Goal: Task Accomplishment & Management: Complete application form

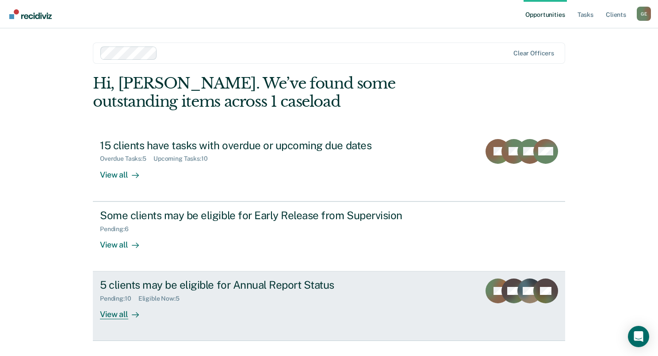
click at [163, 299] on div "Eligible Now : 5" at bounding box center [162, 299] width 48 height 8
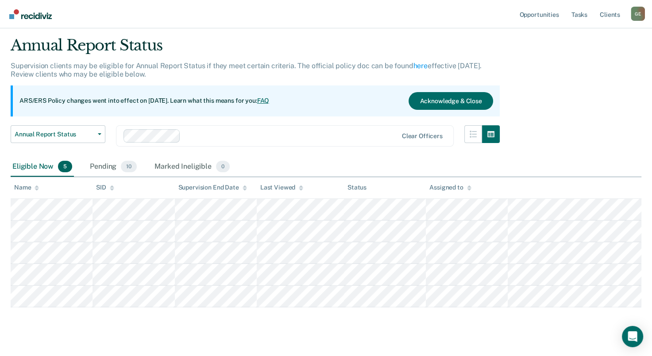
scroll to position [39, 0]
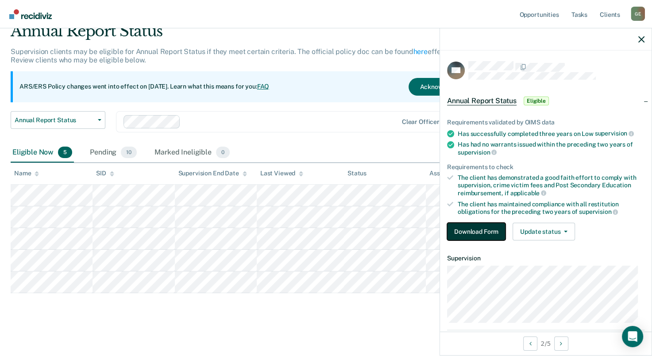
click at [472, 230] on button "Download Form" at bounding box center [476, 232] width 58 height 18
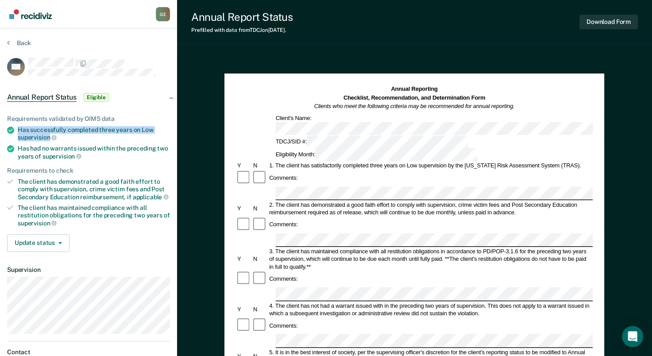
drag, startPoint x: 18, startPoint y: 128, endPoint x: 48, endPoint y: 134, distance: 31.1
click at [48, 134] on div "Has successfully completed three years on Low supervision" at bounding box center [94, 133] width 152 height 15
drag, startPoint x: 48, startPoint y: 134, endPoint x: 38, endPoint y: 131, distance: 10.5
copy div "Has successfully completed three years on Low supervision"
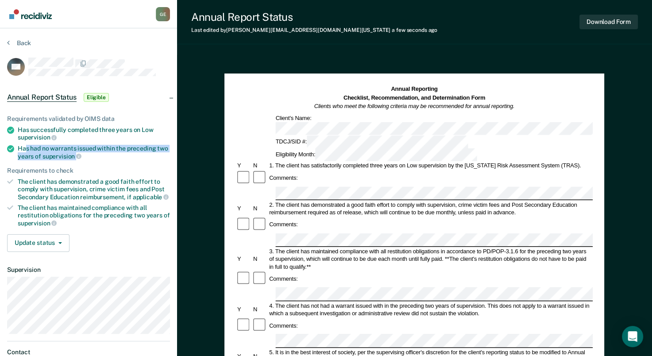
drag, startPoint x: 27, startPoint y: 145, endPoint x: 83, endPoint y: 156, distance: 57.7
click at [83, 156] on div "Has had no warrants issued within the preceding two years of supervision" at bounding box center [94, 152] width 152 height 15
drag, startPoint x: 83, startPoint y: 156, endPoint x: 59, endPoint y: 154, distance: 24.4
copy div "s had no warrants issued within the preceding two years of supervision"
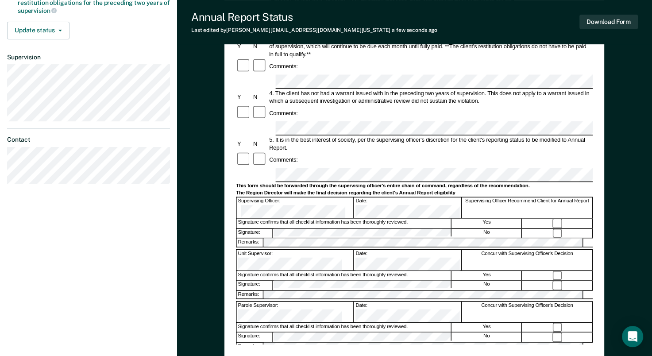
scroll to position [265, 0]
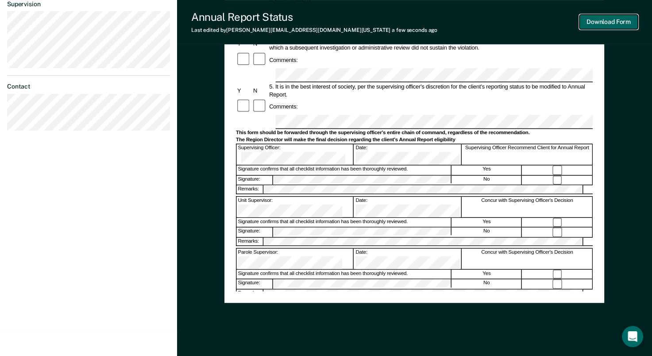
click at [591, 22] on button "Download Form" at bounding box center [608, 22] width 58 height 15
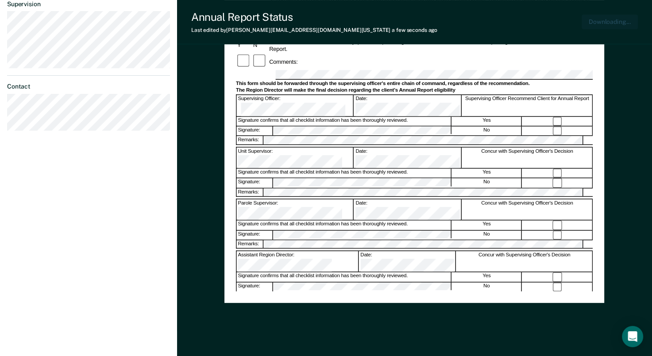
scroll to position [281, 0]
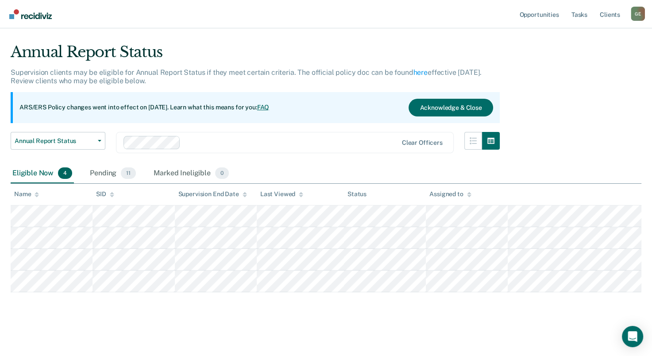
scroll to position [17, 0]
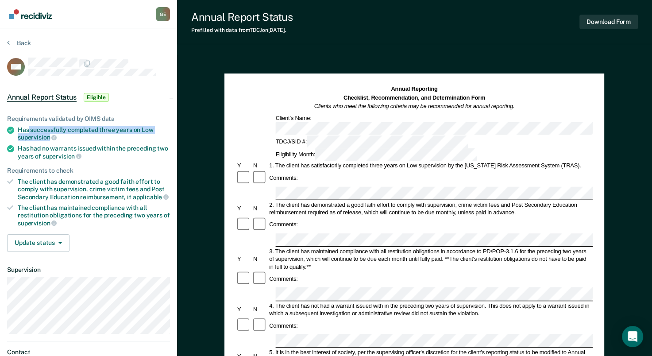
drag, startPoint x: 28, startPoint y: 126, endPoint x: 48, endPoint y: 135, distance: 21.8
click at [48, 135] on div "Has successfully completed three years on Low supervision" at bounding box center [94, 133] width 152 height 15
drag, startPoint x: 48, startPoint y: 135, endPoint x: 37, endPoint y: 133, distance: 11.2
copy div "successfully completed three years on Low supervision"
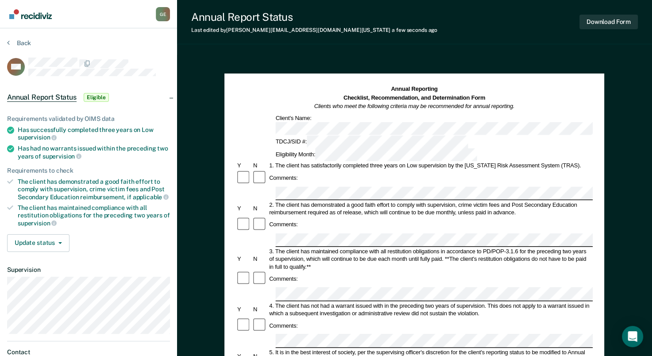
click at [308, 217] on div "Comments:" at bounding box center [414, 225] width 357 height 16
drag, startPoint x: 30, startPoint y: 146, endPoint x: 69, endPoint y: 154, distance: 39.7
click at [69, 154] on div "Has had no warrants issued within the preceding two years of supervision" at bounding box center [94, 152] width 152 height 15
drag, startPoint x: 69, startPoint y: 154, endPoint x: 63, endPoint y: 150, distance: 7.1
copy div "had no warrants issued within the preceding two years of supervisio"
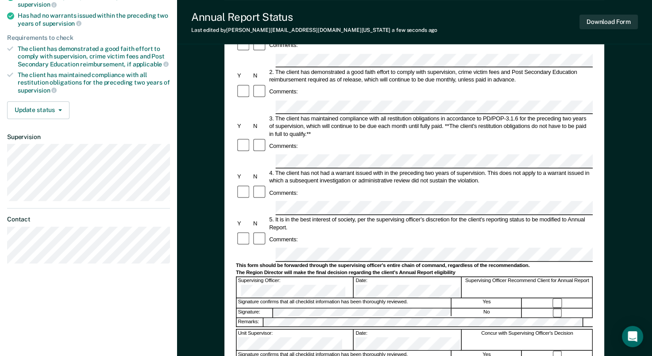
scroll to position [177, 0]
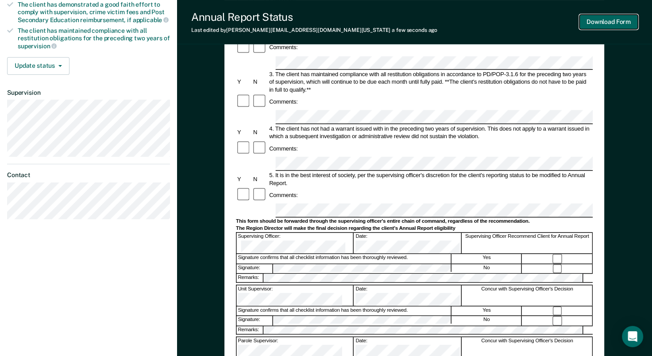
click at [607, 23] on button "Download Form" at bounding box center [608, 22] width 58 height 15
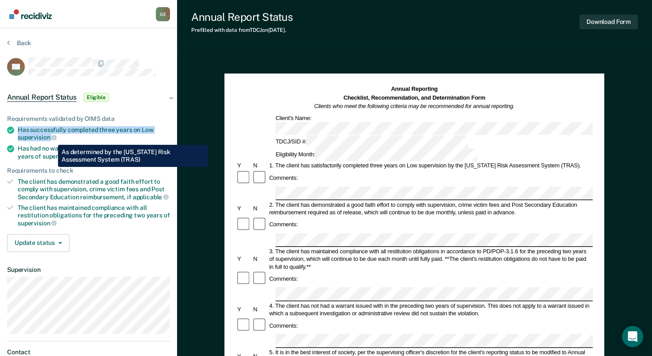
drag, startPoint x: 18, startPoint y: 124, endPoint x: 46, endPoint y: 137, distance: 30.7
click at [46, 137] on div "Has successfully completed three years on Low supervision" at bounding box center [94, 133] width 152 height 15
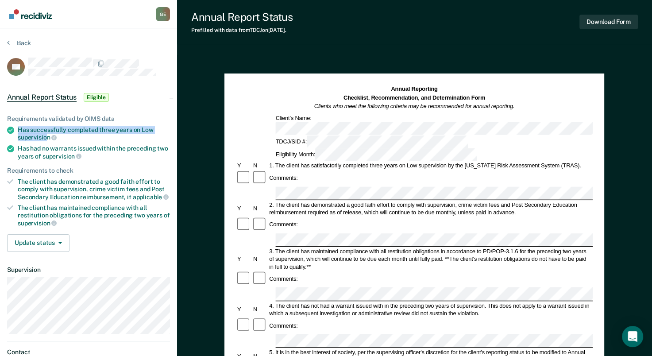
drag, startPoint x: 46, startPoint y: 137, endPoint x: 30, endPoint y: 135, distance: 16.1
copy div "Has successfully completed three years on Low supervisio"
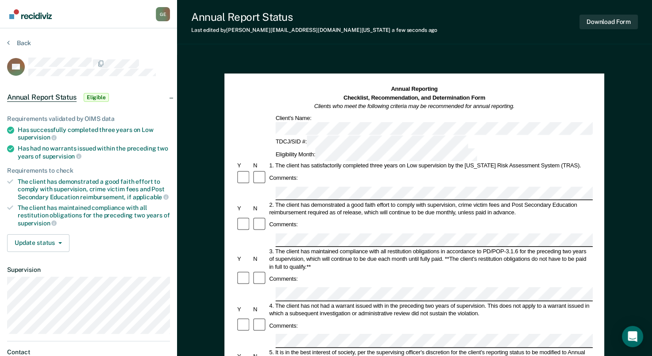
click at [307, 217] on div "Comments:" at bounding box center [414, 225] width 357 height 16
drag, startPoint x: 27, startPoint y: 145, endPoint x: 74, endPoint y: 153, distance: 47.5
click at [74, 153] on div "Has had no warrants issued within the preceding two years of supervision" at bounding box center [94, 152] width 152 height 15
drag, startPoint x: 74, startPoint y: 153, endPoint x: 64, endPoint y: 152, distance: 10.6
copy div "had no warrants issued within the preceding two years of supervision"
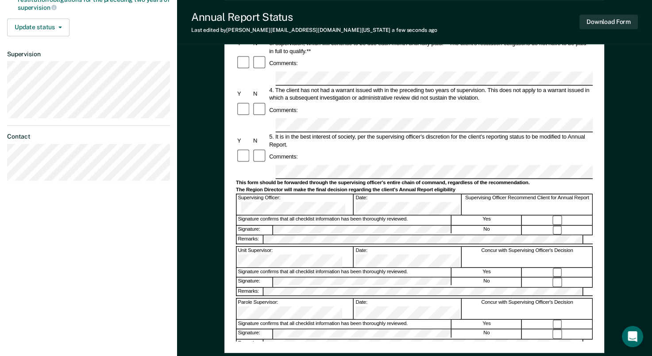
scroll to position [221, 0]
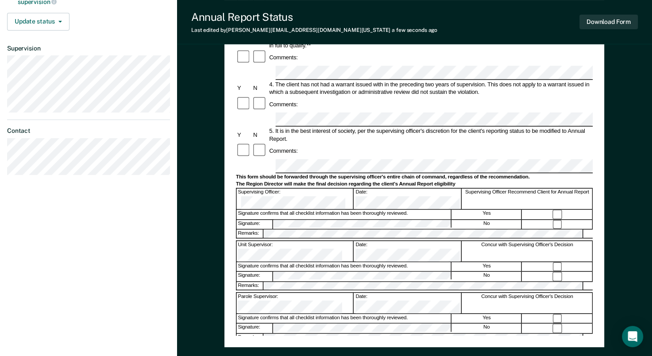
click at [608, 23] on button "Download Form" at bounding box center [608, 22] width 58 height 15
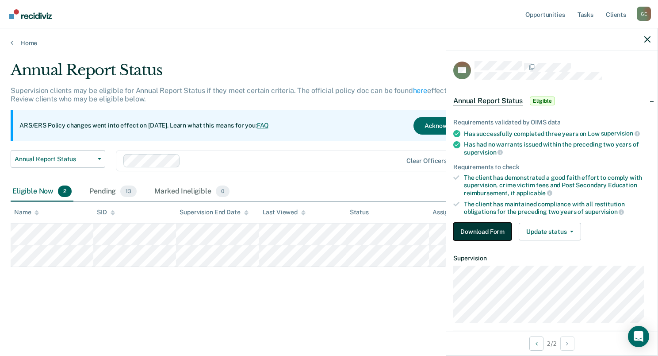
click at [473, 232] on button "Download Form" at bounding box center [483, 232] width 58 height 18
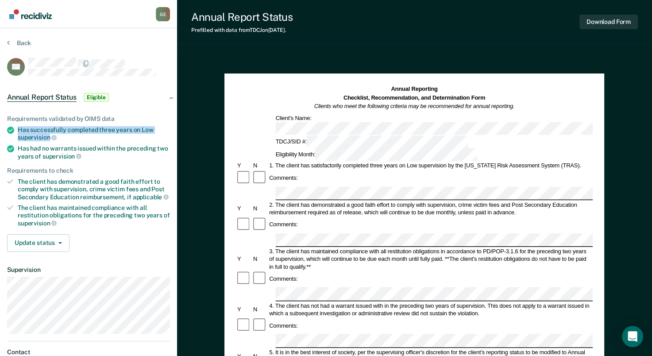
drag, startPoint x: 18, startPoint y: 127, endPoint x: 50, endPoint y: 135, distance: 33.3
click at [50, 135] on div "Has successfully completed three years on Low supervision" at bounding box center [94, 133] width 152 height 15
drag, startPoint x: 50, startPoint y: 135, endPoint x: 39, endPoint y: 133, distance: 11.2
copy div "Has successfully completed three years on Low supervision"
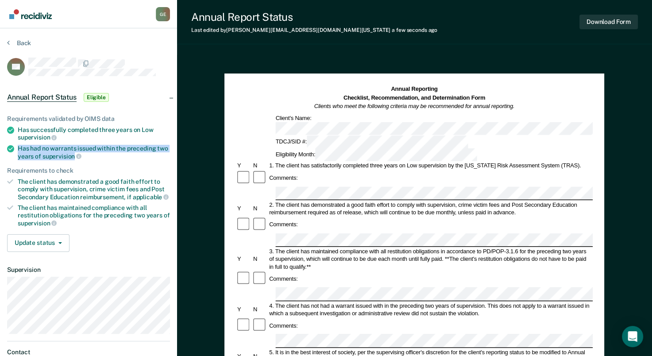
drag, startPoint x: 18, startPoint y: 146, endPoint x: 73, endPoint y: 153, distance: 55.3
click at [73, 153] on div "Has had no warrants issued within the preceding two years of supervision" at bounding box center [94, 152] width 152 height 15
drag, startPoint x: 73, startPoint y: 153, endPoint x: 66, endPoint y: 154, distance: 6.2
copy div "Has had no warrants issued within the preceding two years of supervision"
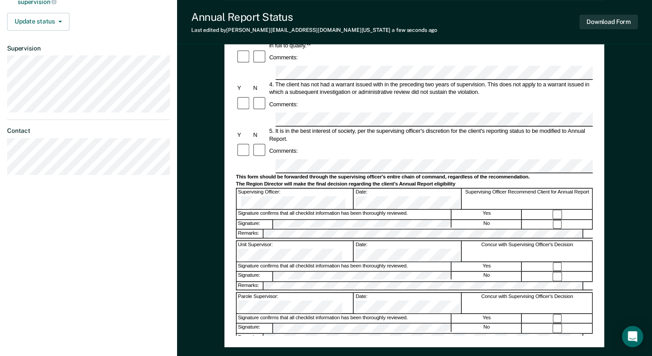
scroll to position [104, 0]
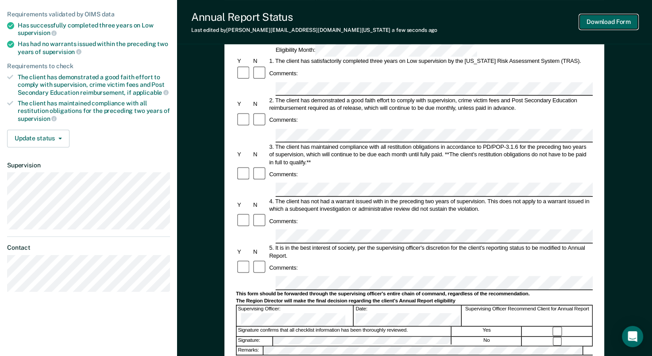
click at [604, 23] on button "Download Form" at bounding box center [608, 22] width 58 height 15
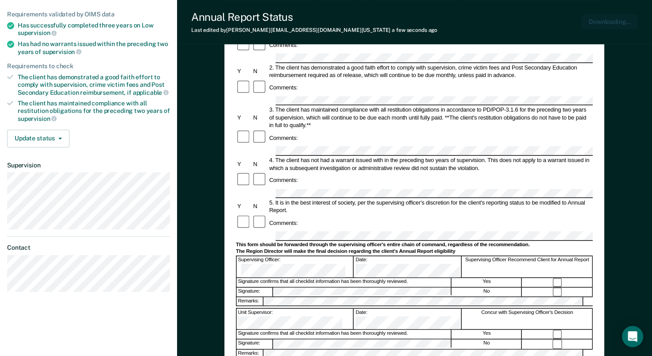
scroll to position [0, 0]
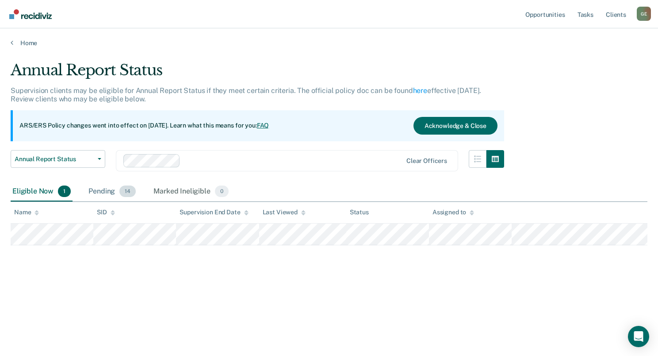
click at [100, 189] on div "Pending 14" at bounding box center [112, 191] width 51 height 19
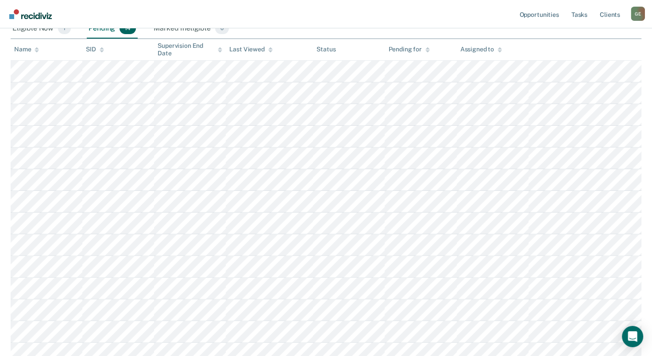
scroll to position [177, 0]
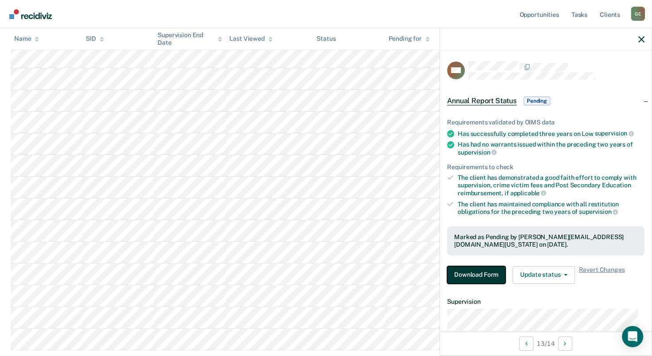
click at [469, 271] on button "Download Form" at bounding box center [476, 275] width 58 height 18
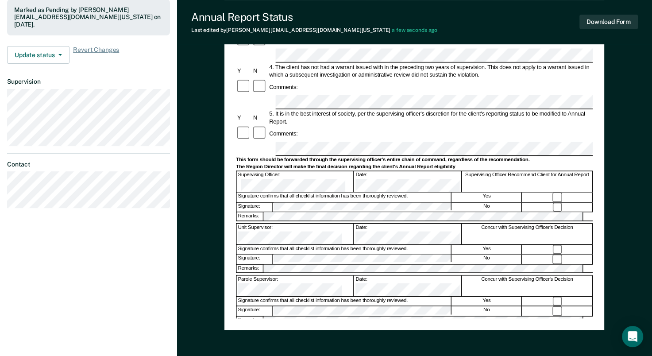
scroll to position [149, 0]
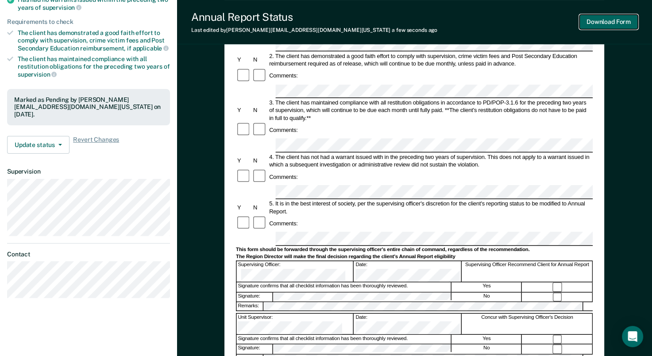
click at [603, 22] on button "Download Form" at bounding box center [608, 22] width 58 height 15
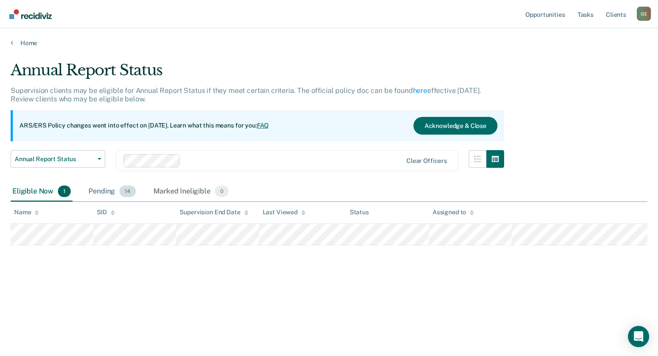
click at [110, 189] on div "Pending 14" at bounding box center [112, 191] width 51 height 19
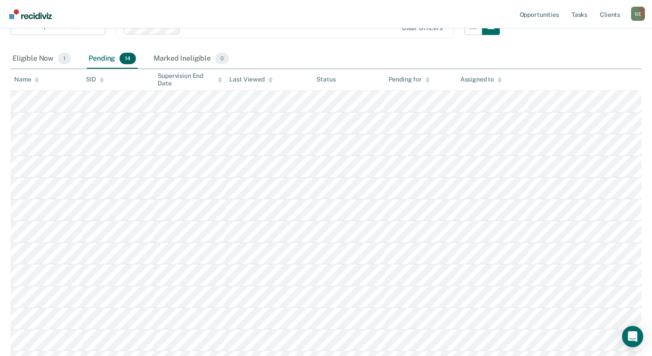
scroll to position [177, 0]
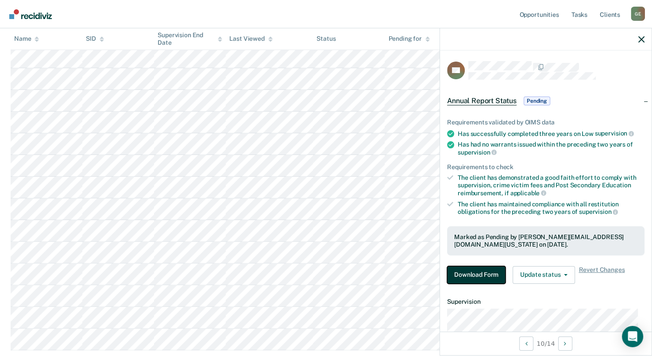
click at [483, 275] on button "Download Form" at bounding box center [476, 275] width 58 height 18
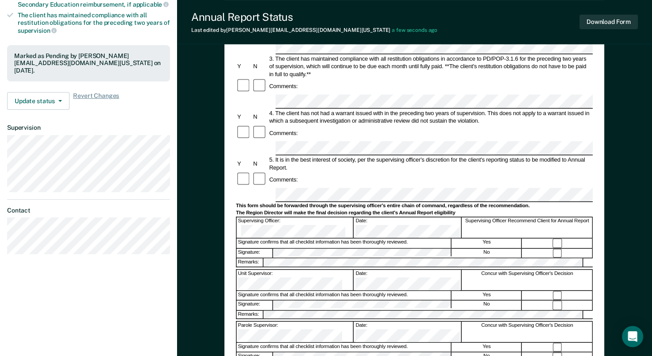
scroll to position [281, 0]
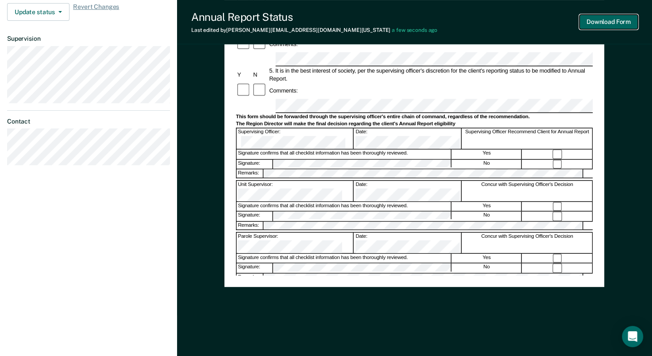
click at [598, 21] on button "Download Form" at bounding box center [608, 22] width 58 height 15
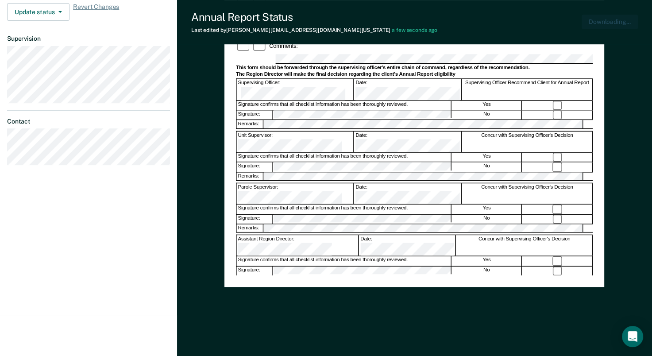
scroll to position [0, 0]
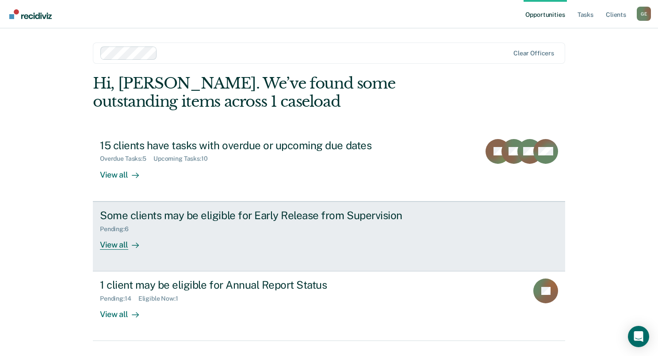
click at [113, 241] on div "View all" at bounding box center [125, 240] width 50 height 17
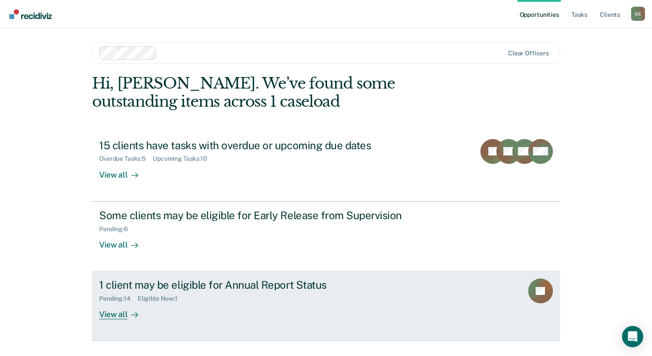
click at [265, 283] on div "1 client may be eligible for Annual Report Status" at bounding box center [254, 284] width 311 height 13
